Goal: Obtain resource: Obtain resource

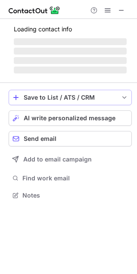
scroll to position [222, 137]
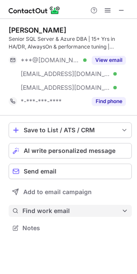
click at [39, 211] on span "Find work email" at bounding box center [71, 211] width 99 height 8
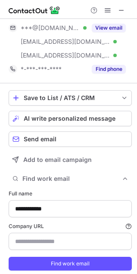
scroll to position [58, 0]
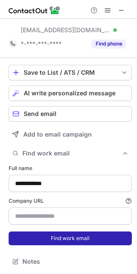
click at [48, 234] on button "Find work email" at bounding box center [70, 238] width 123 height 14
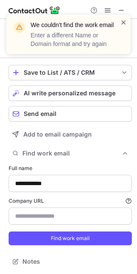
click at [121, 22] on span at bounding box center [123, 22] width 7 height 9
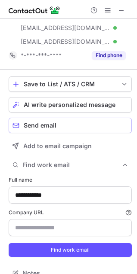
scroll to position [45, 0]
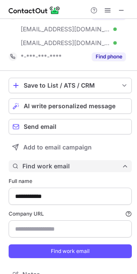
click at [65, 167] on span "Find work email" at bounding box center [71, 166] width 99 height 8
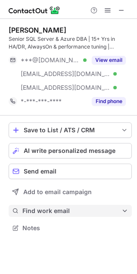
scroll to position [0, 0]
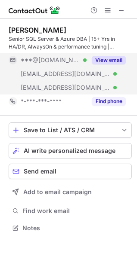
click at [68, 87] on div "***@fiu.edu Verified" at bounding box center [54, 88] width 66 height 8
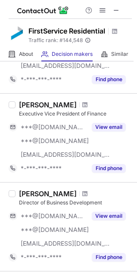
scroll to position [93, 0]
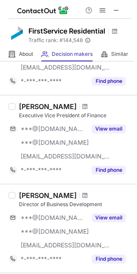
click at [43, 111] on div "Srinath Perera" at bounding box center [48, 106] width 58 height 9
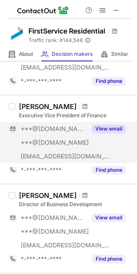
click at [55, 160] on span "***@fsresidential.com" at bounding box center [65, 156] width 89 height 8
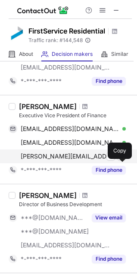
click at [121, 160] on span at bounding box center [121, 156] width 7 height 7
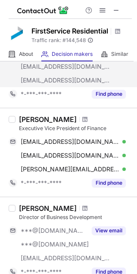
scroll to position [0, 0]
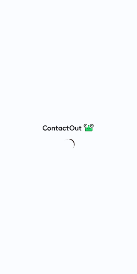
drag, startPoint x: 99, startPoint y: 91, endPoint x: 136, endPoint y: 118, distance: 45.5
click at [136, 118] on div at bounding box center [68, 137] width 137 height 274
click at [93, 118] on div at bounding box center [68, 137] width 137 height 274
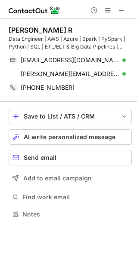
scroll to position [208, 137]
